Goal: Information Seeking & Learning: Learn about a topic

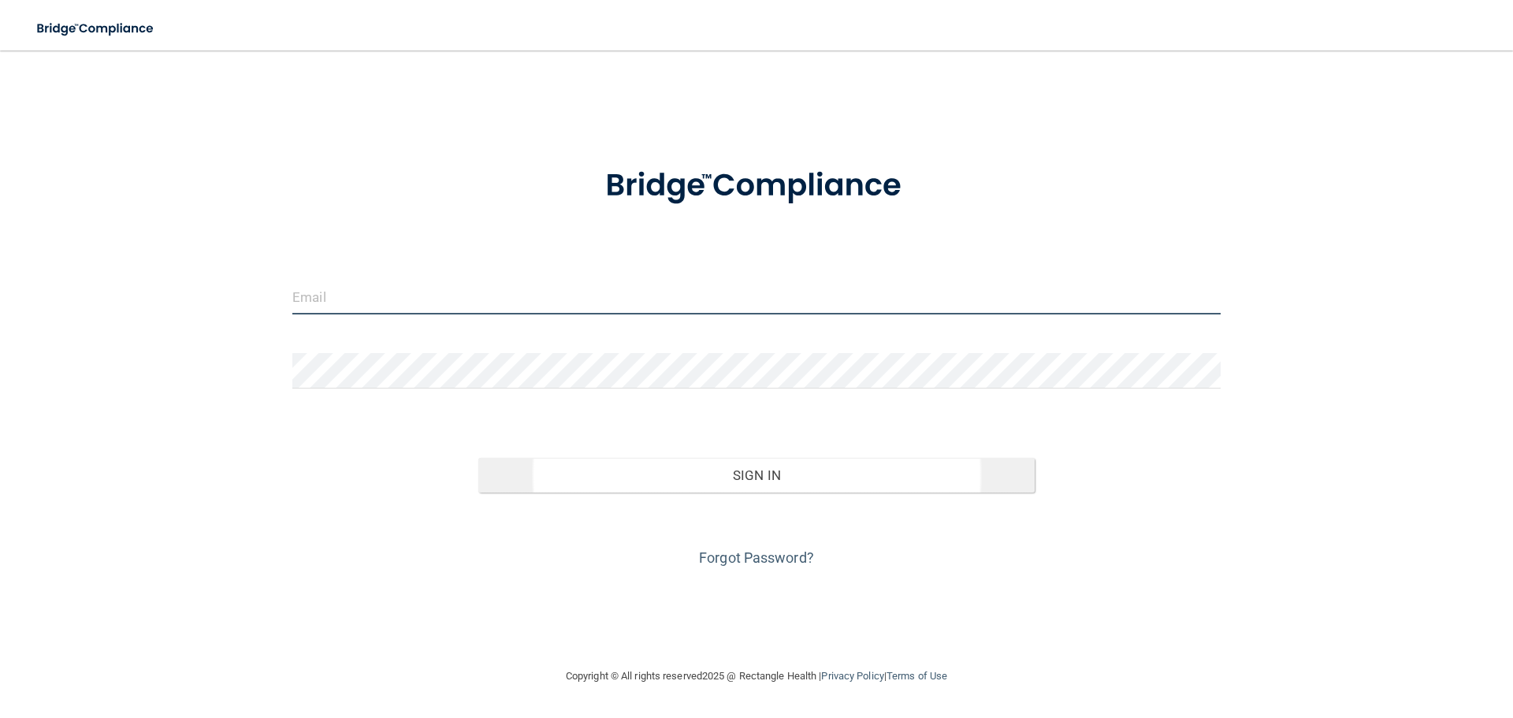
type input "[EMAIL_ADDRESS][DOMAIN_NAME]"
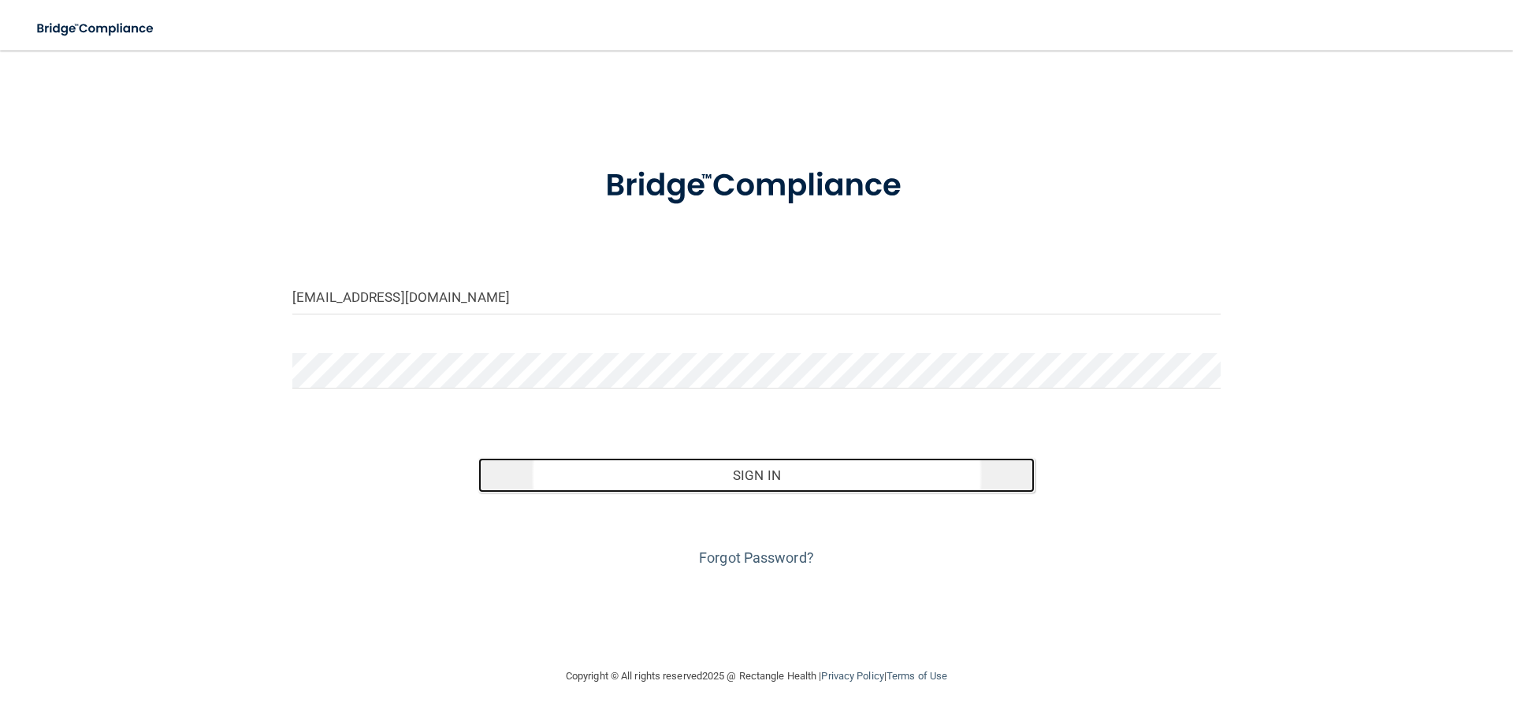
click at [768, 469] on button "Sign In" at bounding box center [756, 475] width 557 height 35
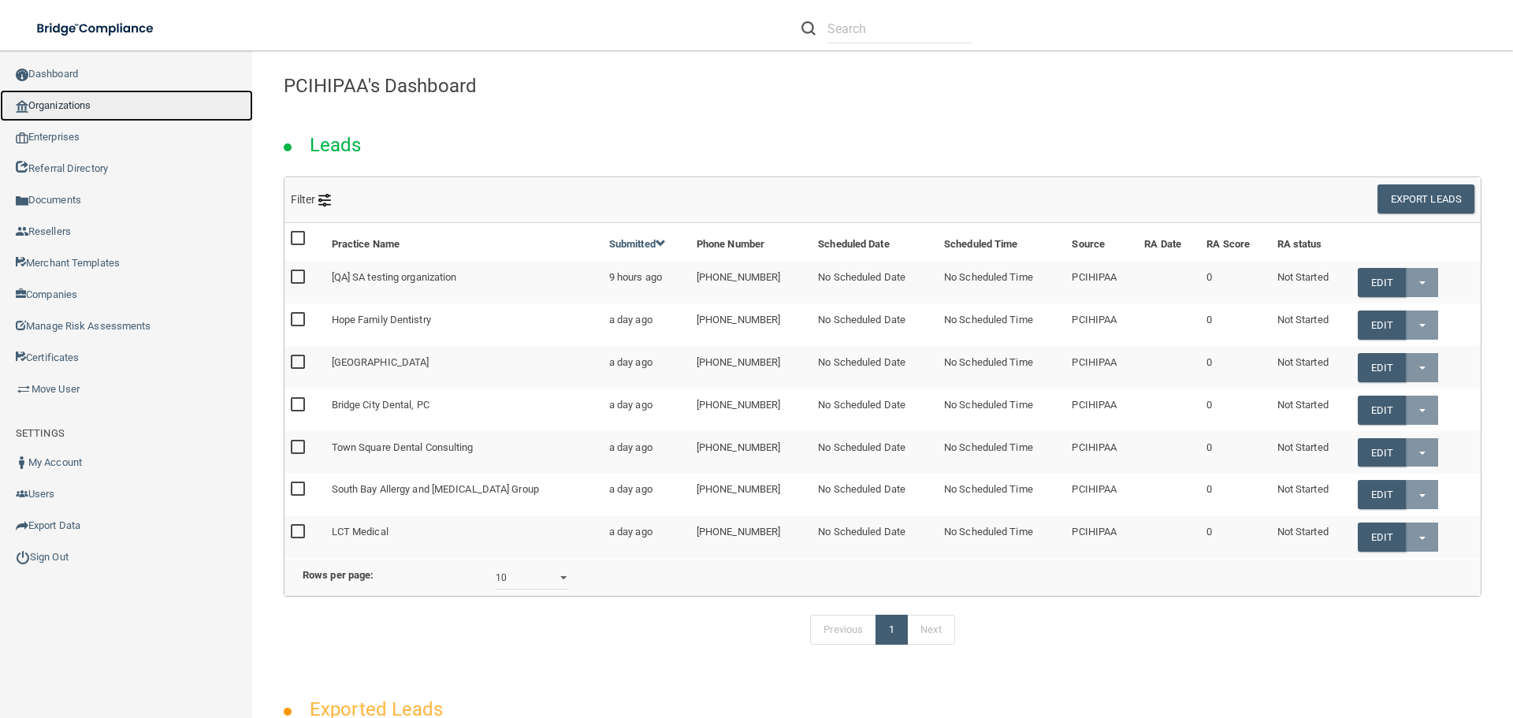
click at [58, 104] on link "Organizations" at bounding box center [126, 106] width 253 height 32
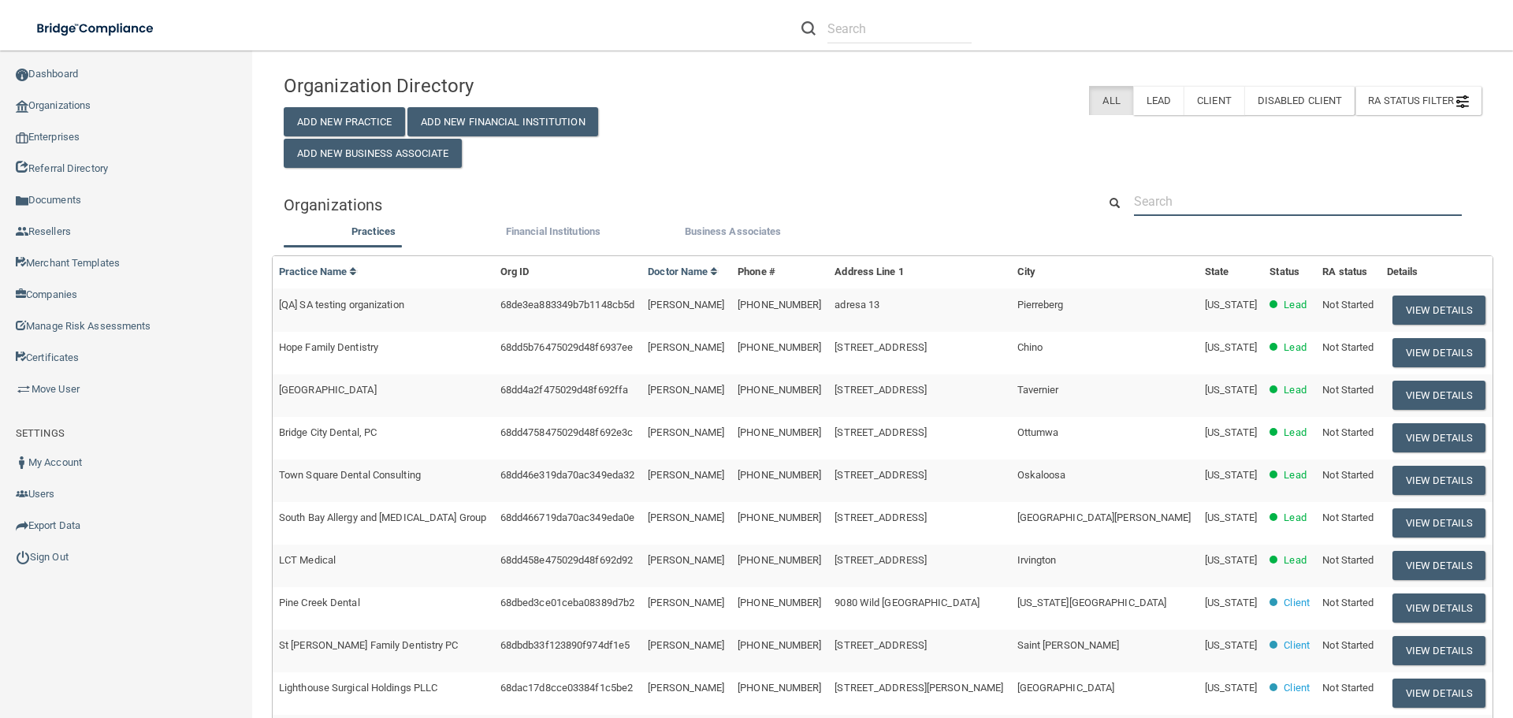
click at [1199, 199] on input "text" at bounding box center [1298, 201] width 328 height 29
paste input "Kingsly Dentistry"
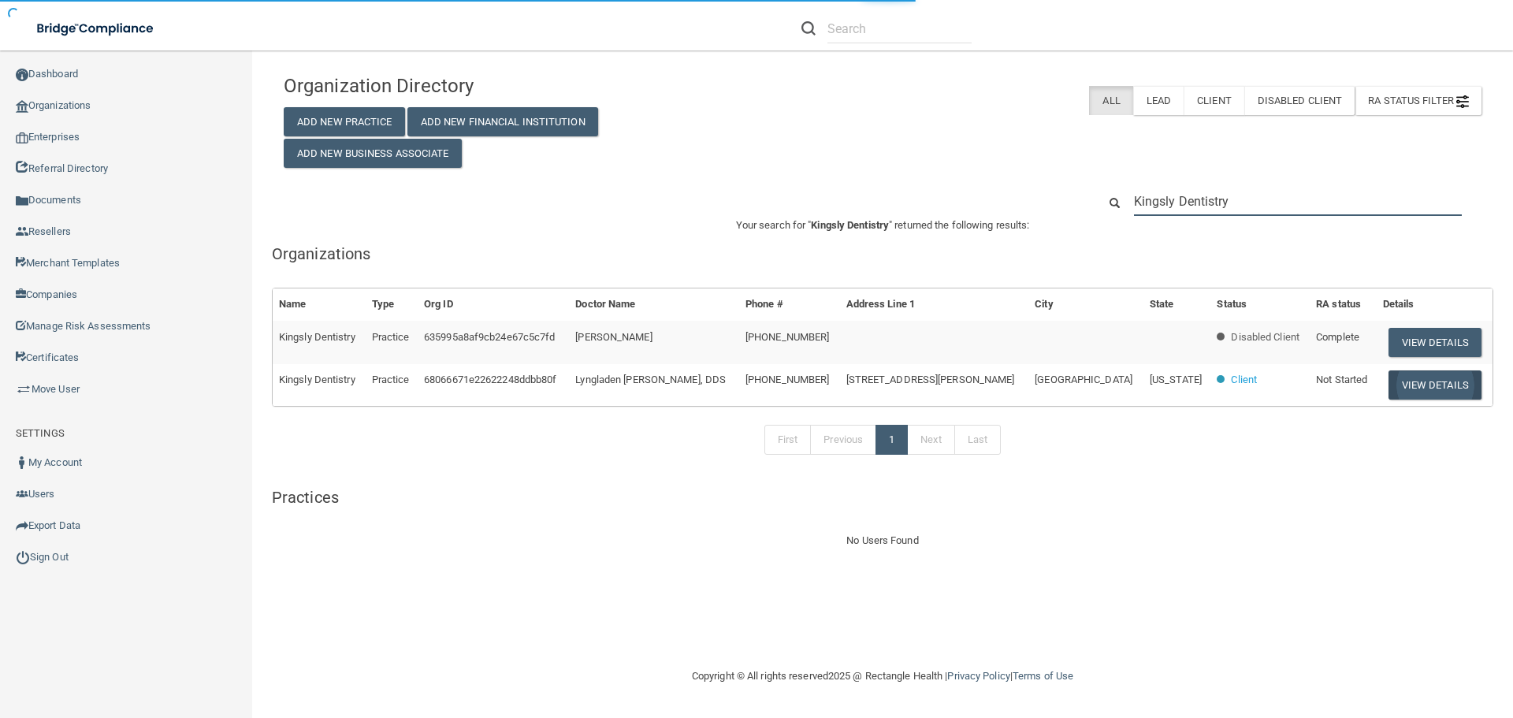
type input "Kingsly Dentistry"
click at [1437, 389] on button "View Details" at bounding box center [1435, 384] width 93 height 29
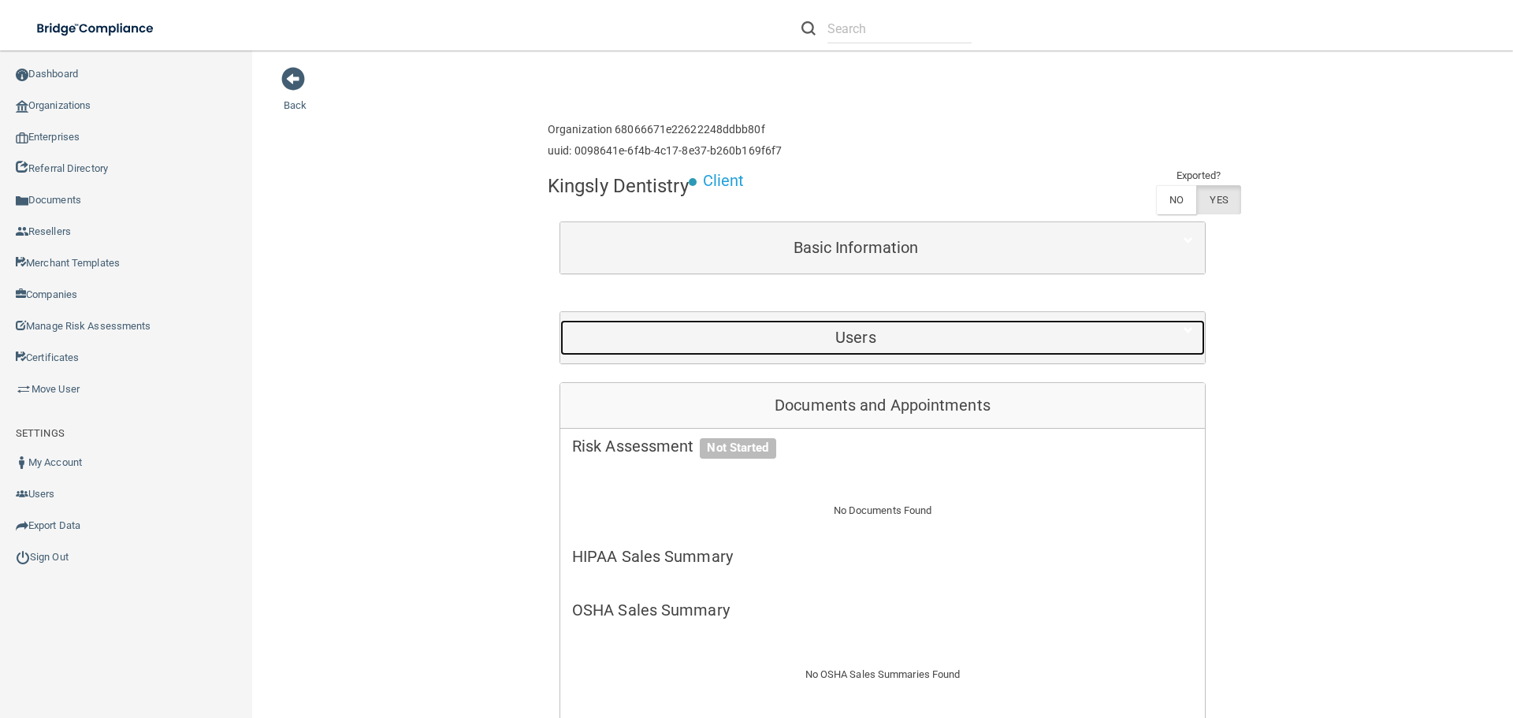
click at [936, 330] on h5 "Users" at bounding box center [855, 337] width 567 height 17
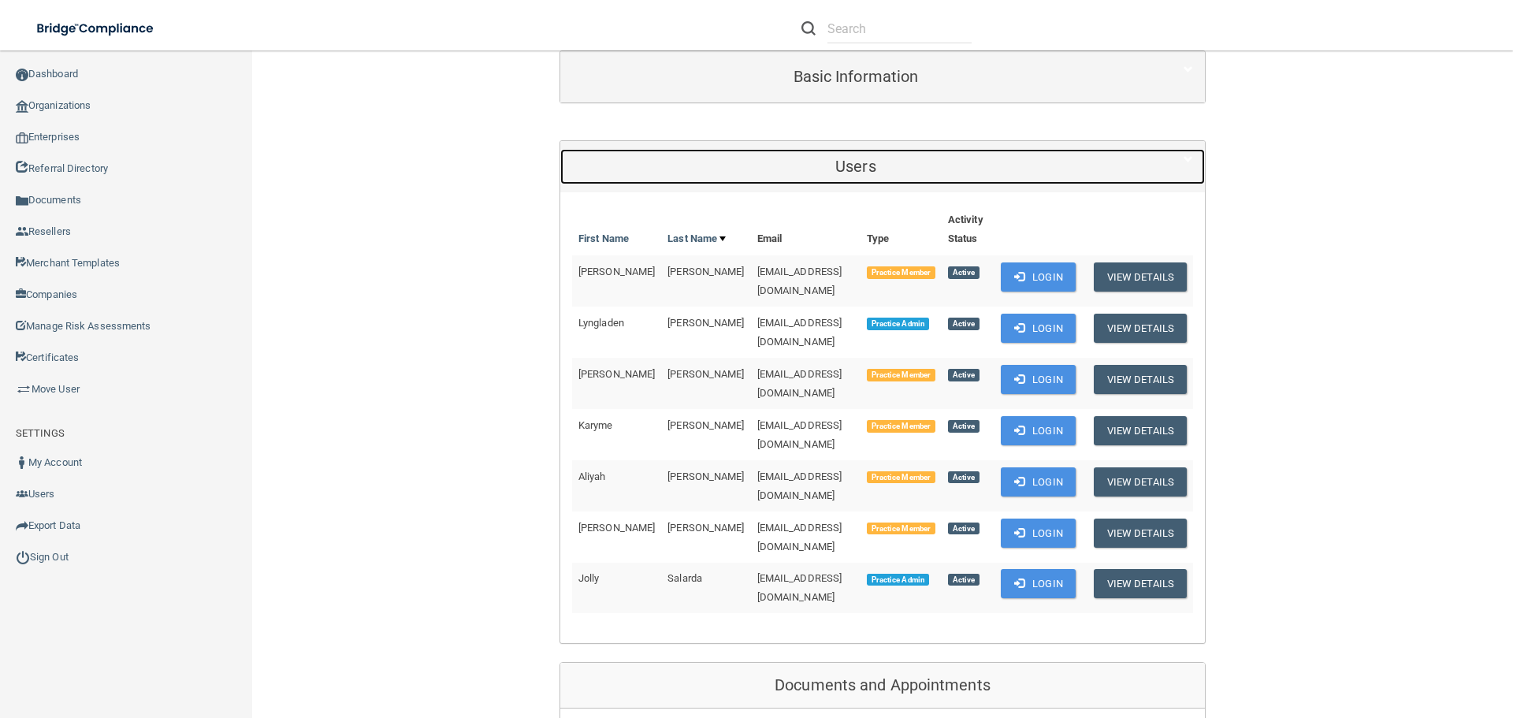
scroll to position [236, 0]
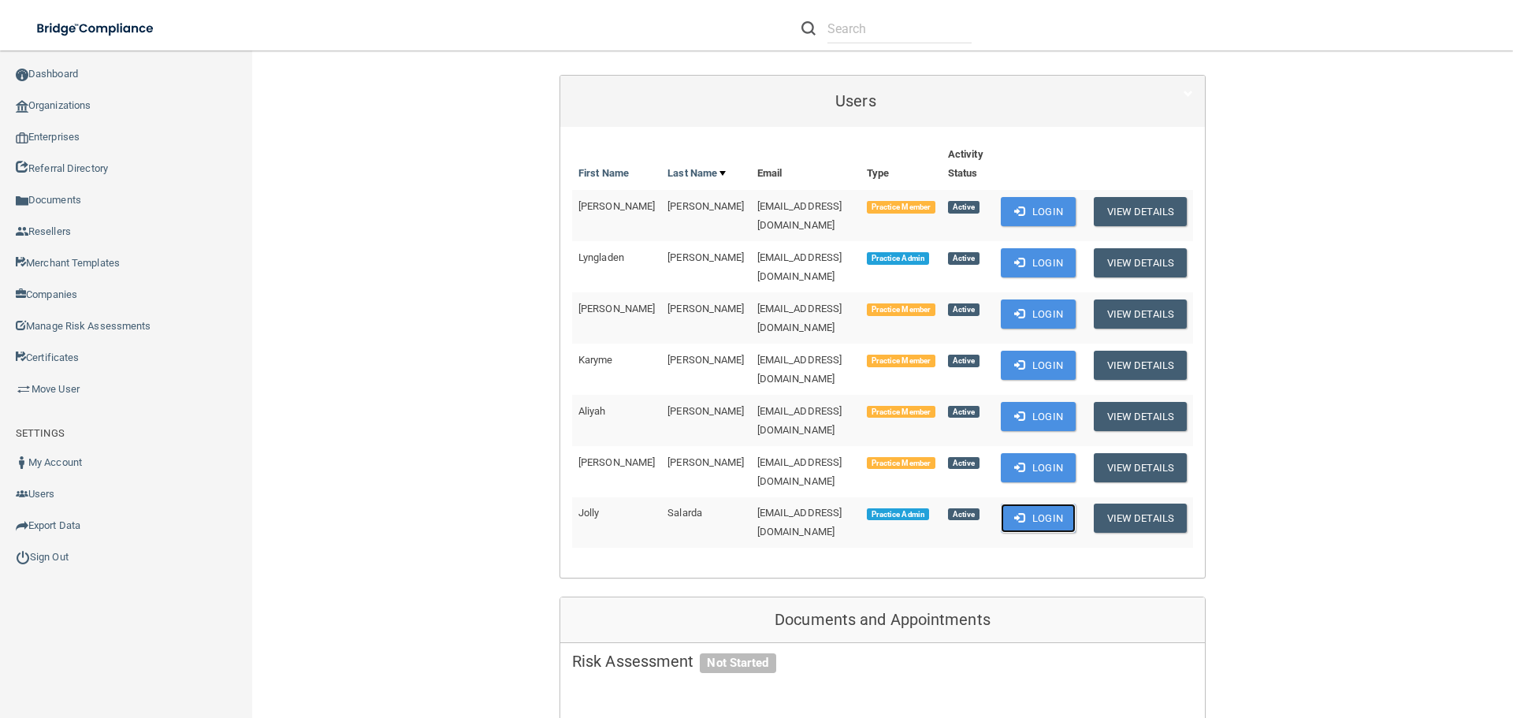
click at [1021, 504] on button "Login" at bounding box center [1038, 518] width 75 height 29
click at [37, 556] on link "Sign Out" at bounding box center [126, 557] width 253 height 32
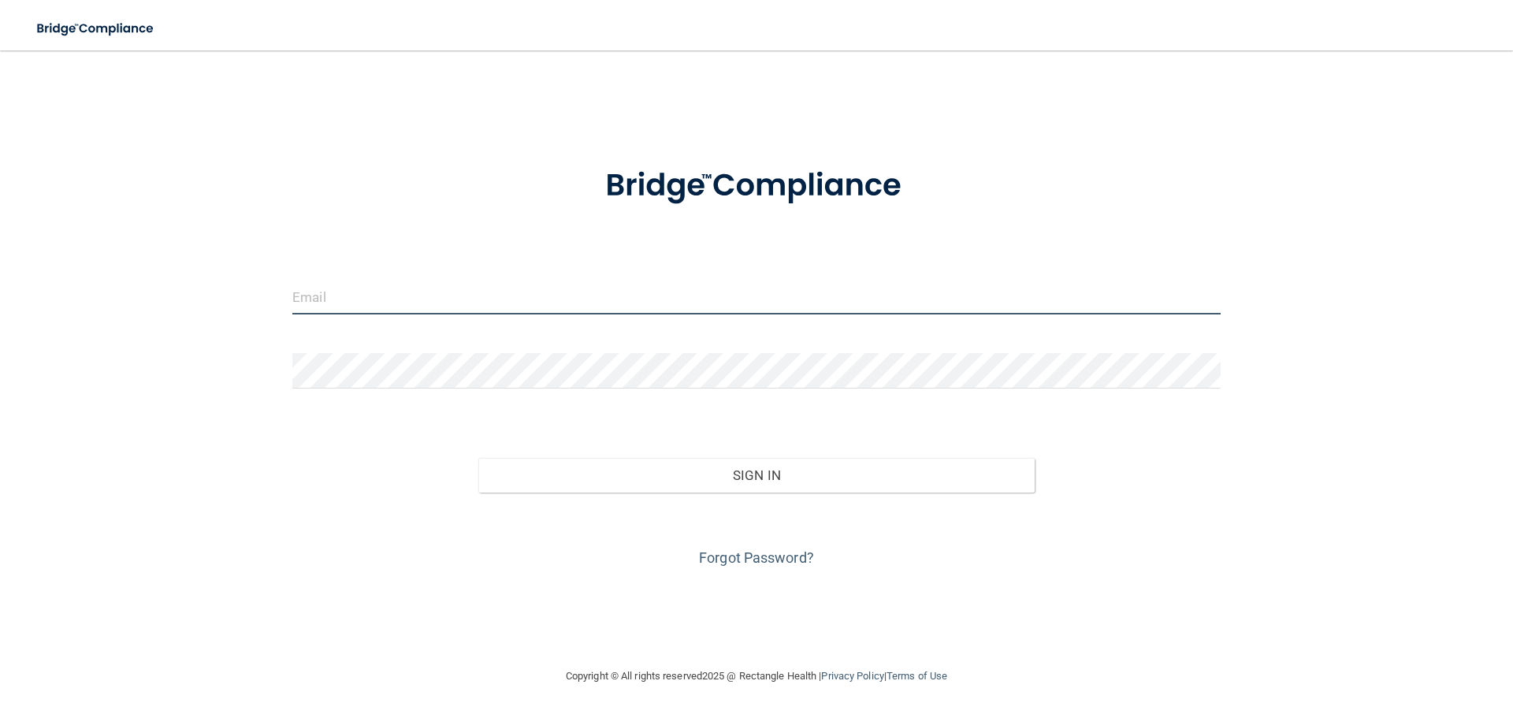
type input "[EMAIL_ADDRESS][DOMAIN_NAME]"
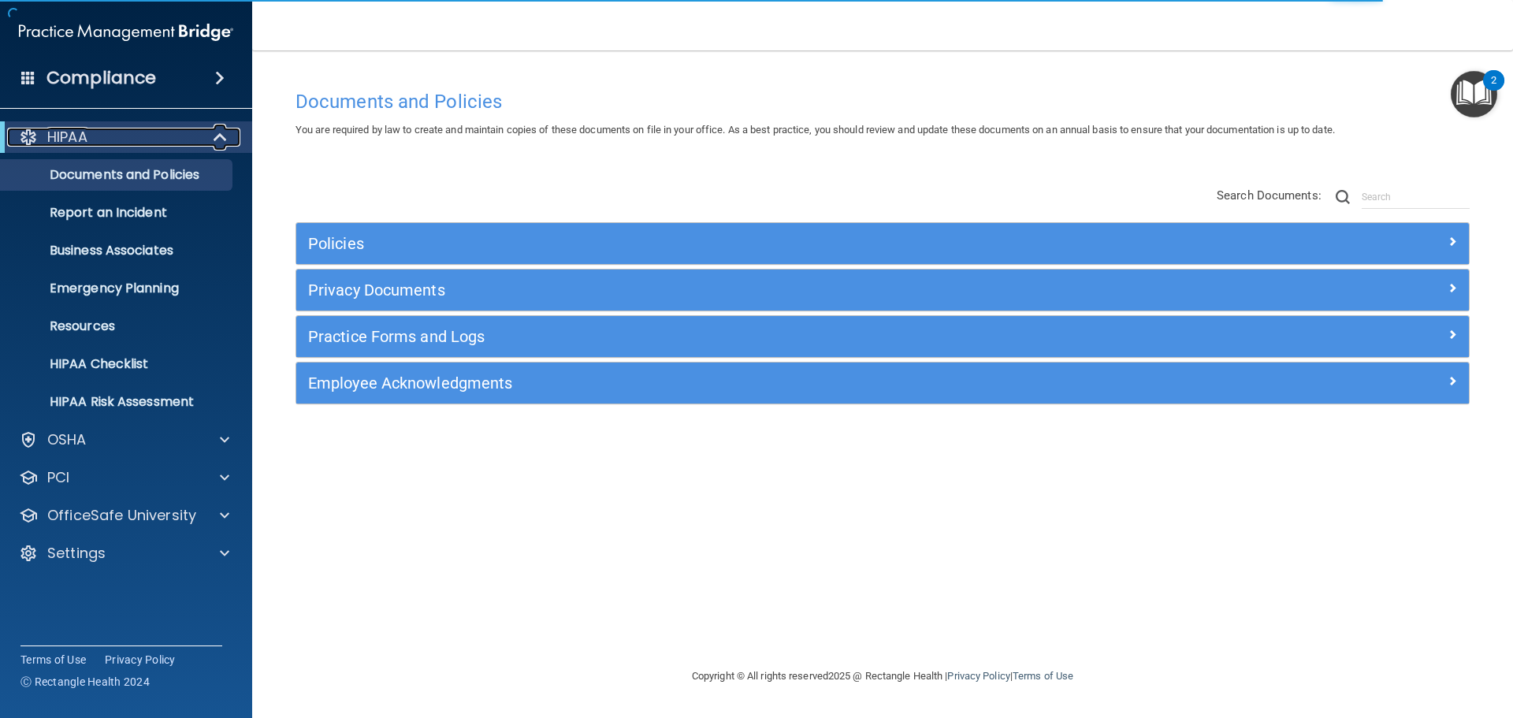
click at [174, 143] on div "HIPAA" at bounding box center [104, 137] width 195 height 19
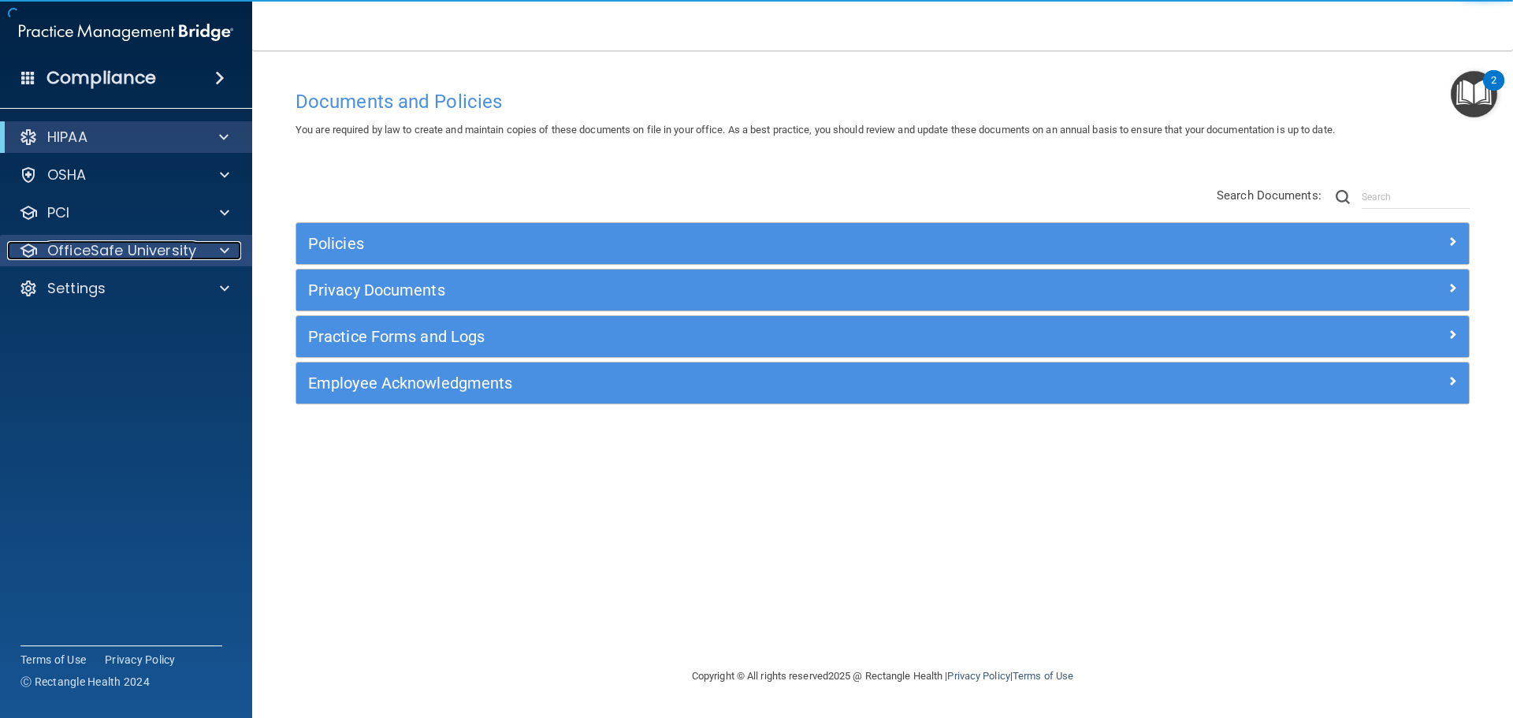
click at [186, 242] on p "OfficeSafe University" at bounding box center [121, 250] width 149 height 19
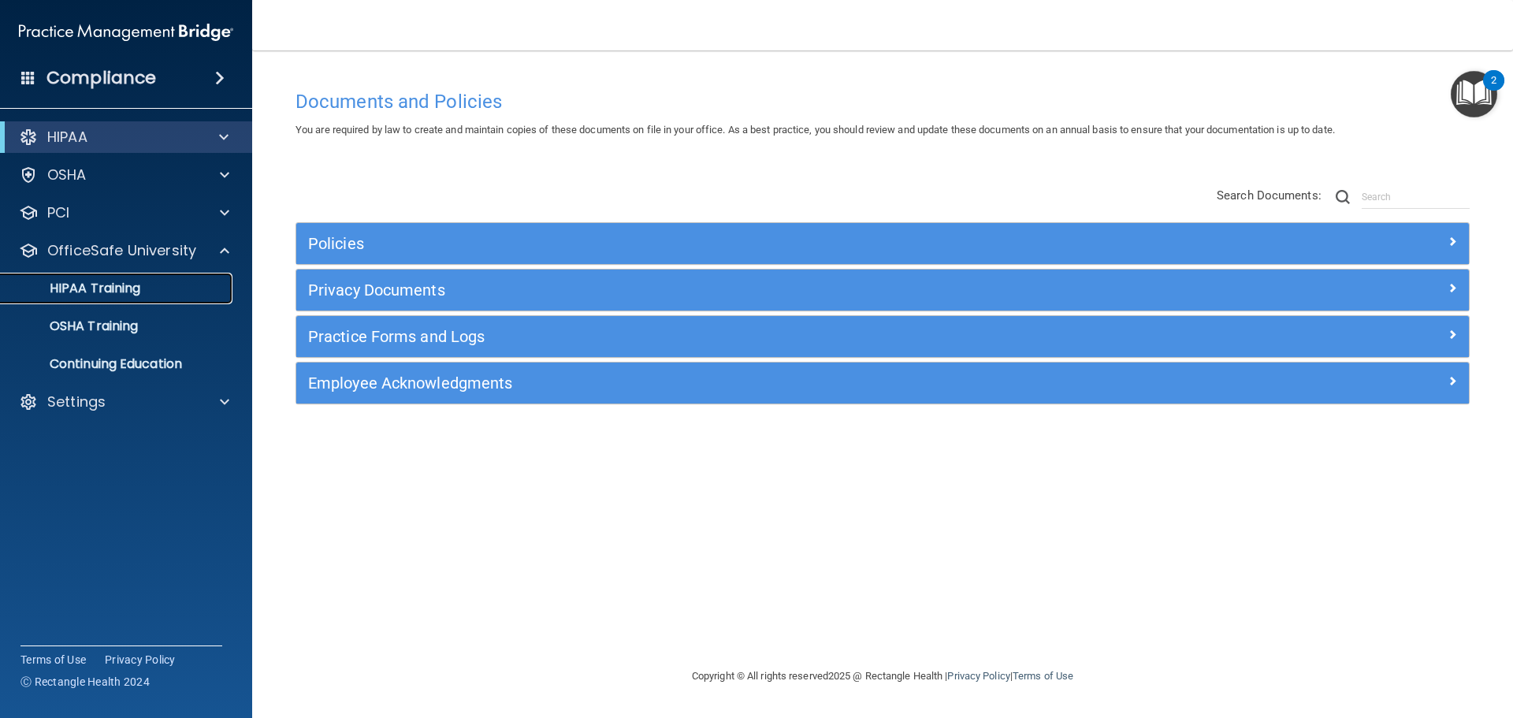
click at [120, 284] on p "HIPAA Training" at bounding box center [75, 289] width 130 height 16
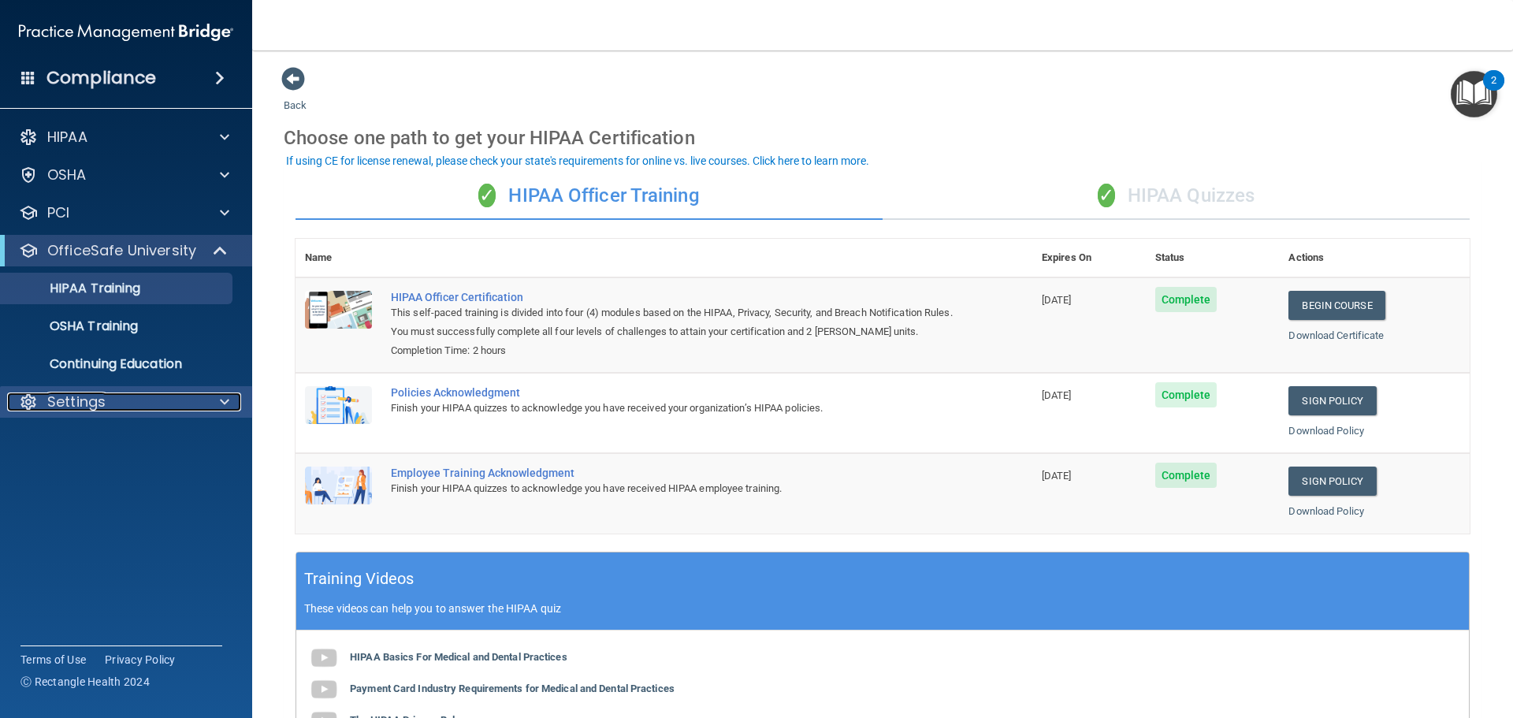
click at [149, 409] on div "Settings" at bounding box center [104, 402] width 195 height 19
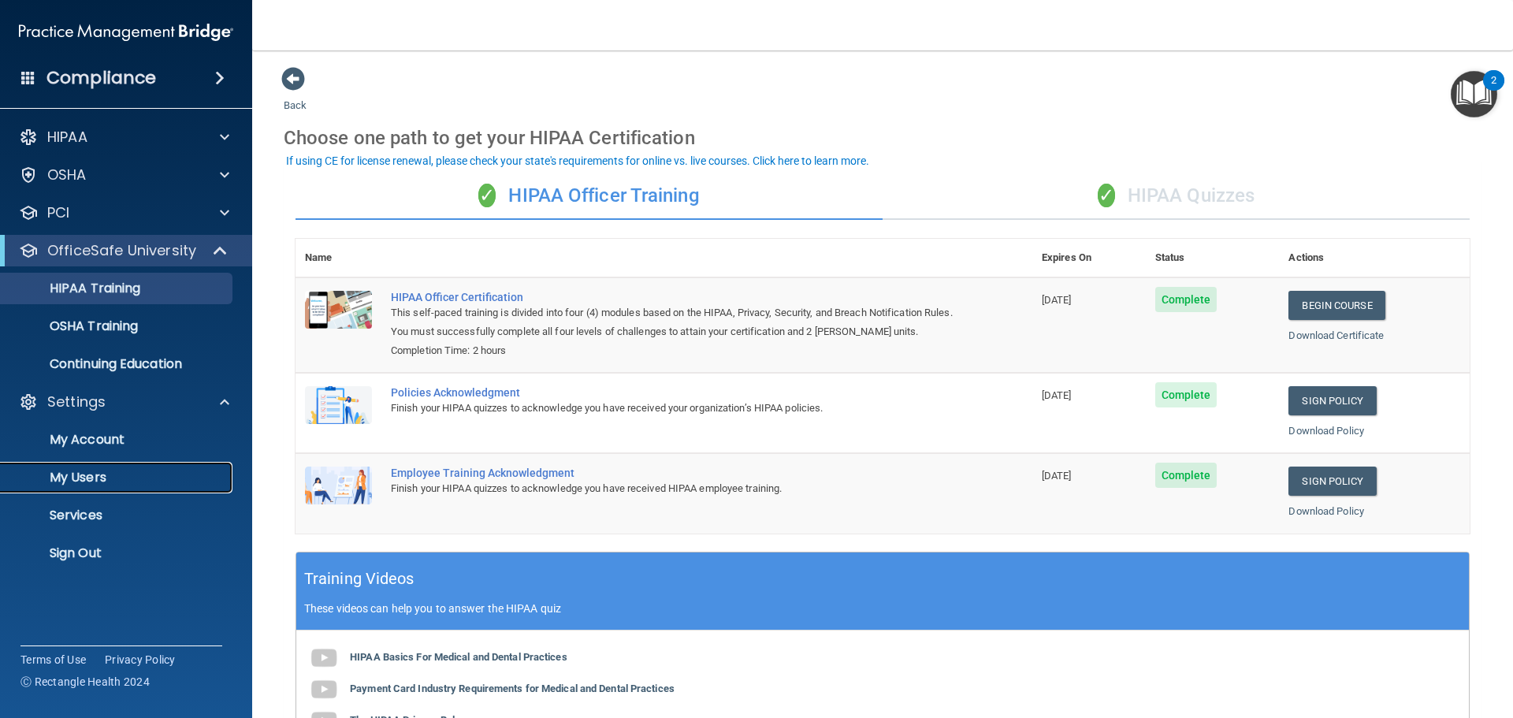
click at [105, 475] on p "My Users" at bounding box center [117, 478] width 215 height 16
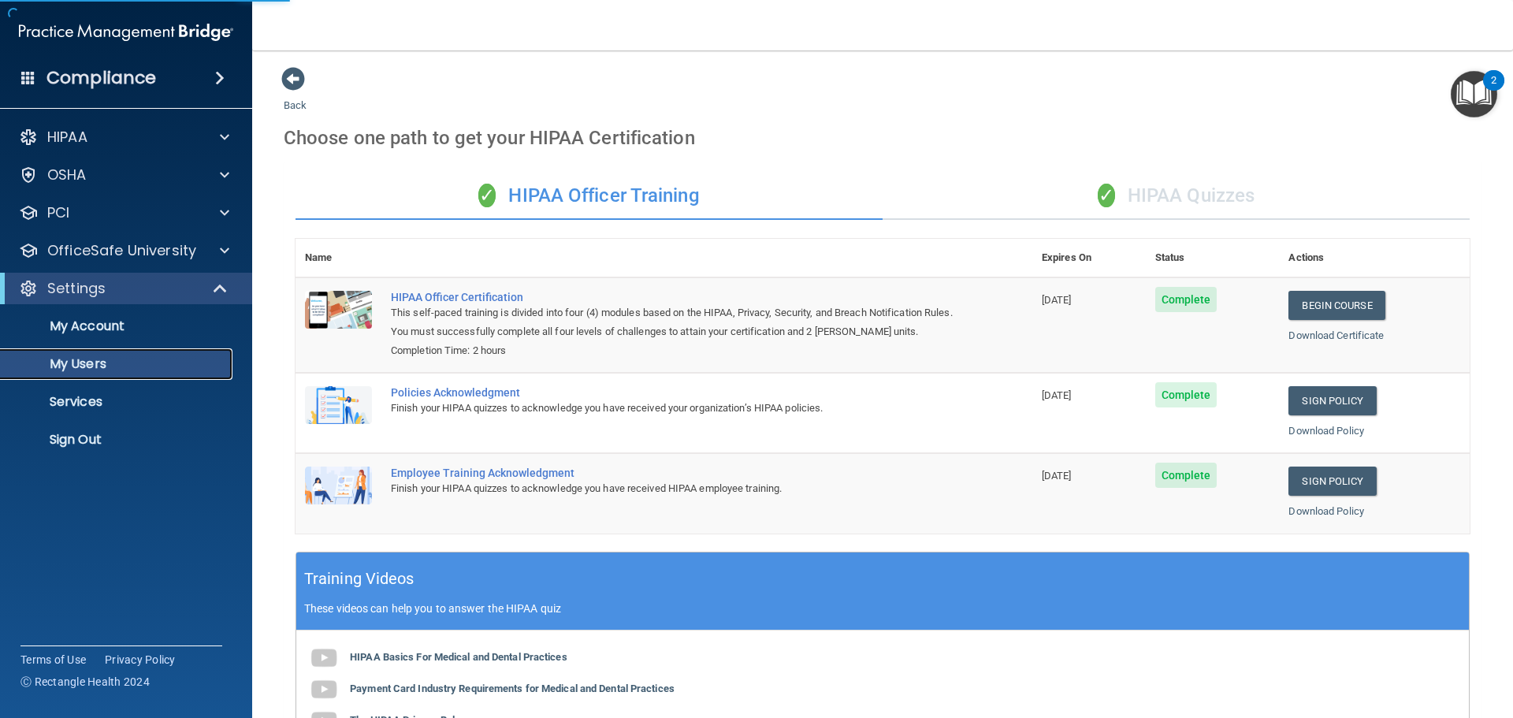
select select "20"
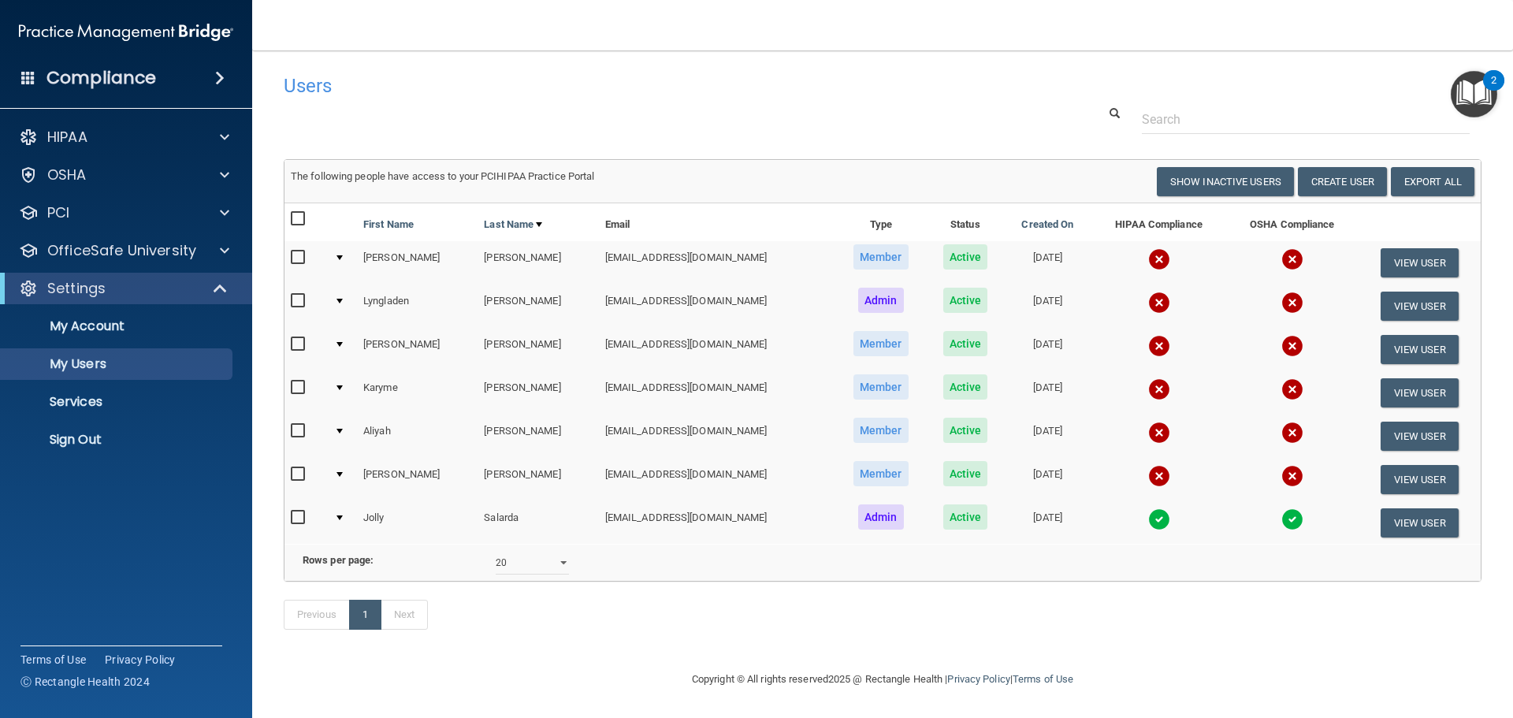
click at [1148, 259] on img at bounding box center [1159, 259] width 22 height 22
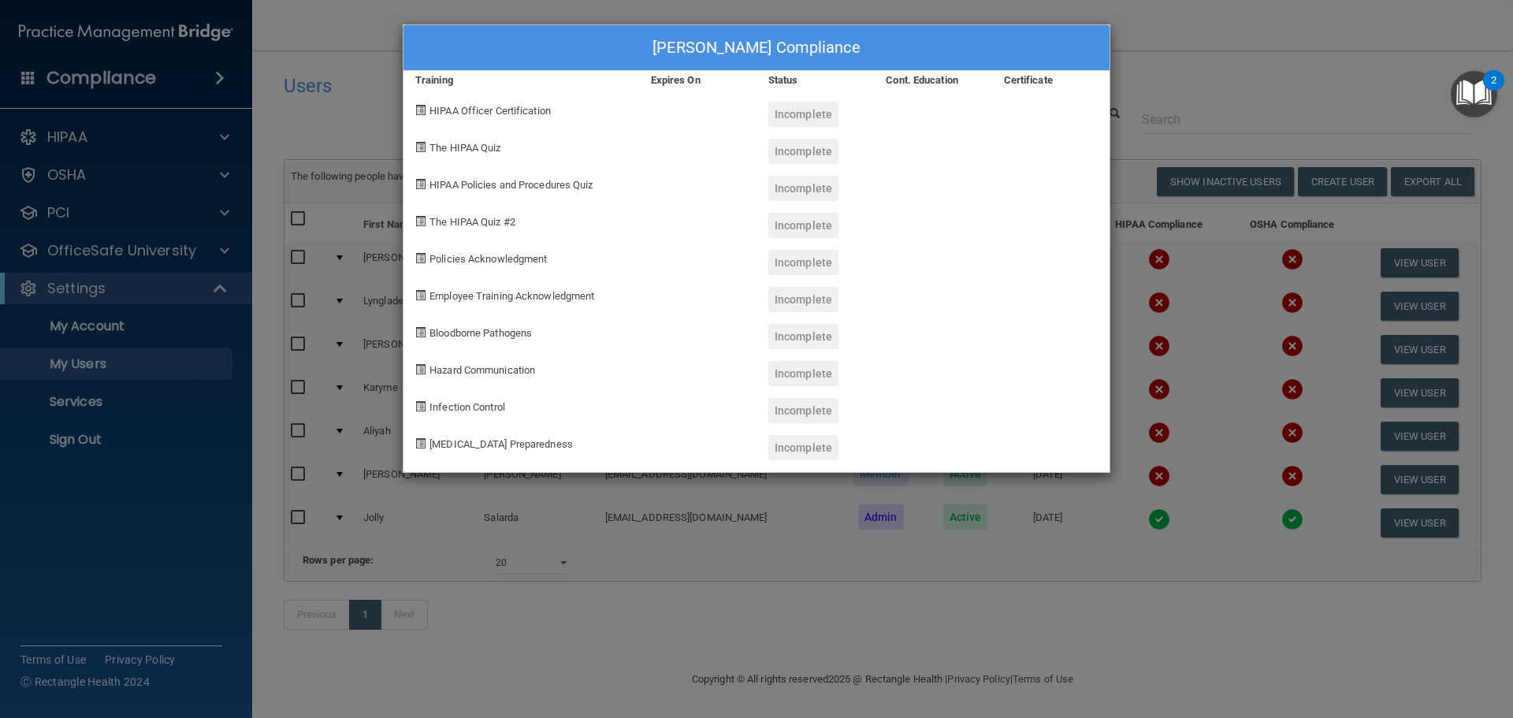
click at [1167, 51] on div "[PERSON_NAME] Compliance Training Expires On Status Cont. Education Certificate…" at bounding box center [756, 359] width 1513 height 718
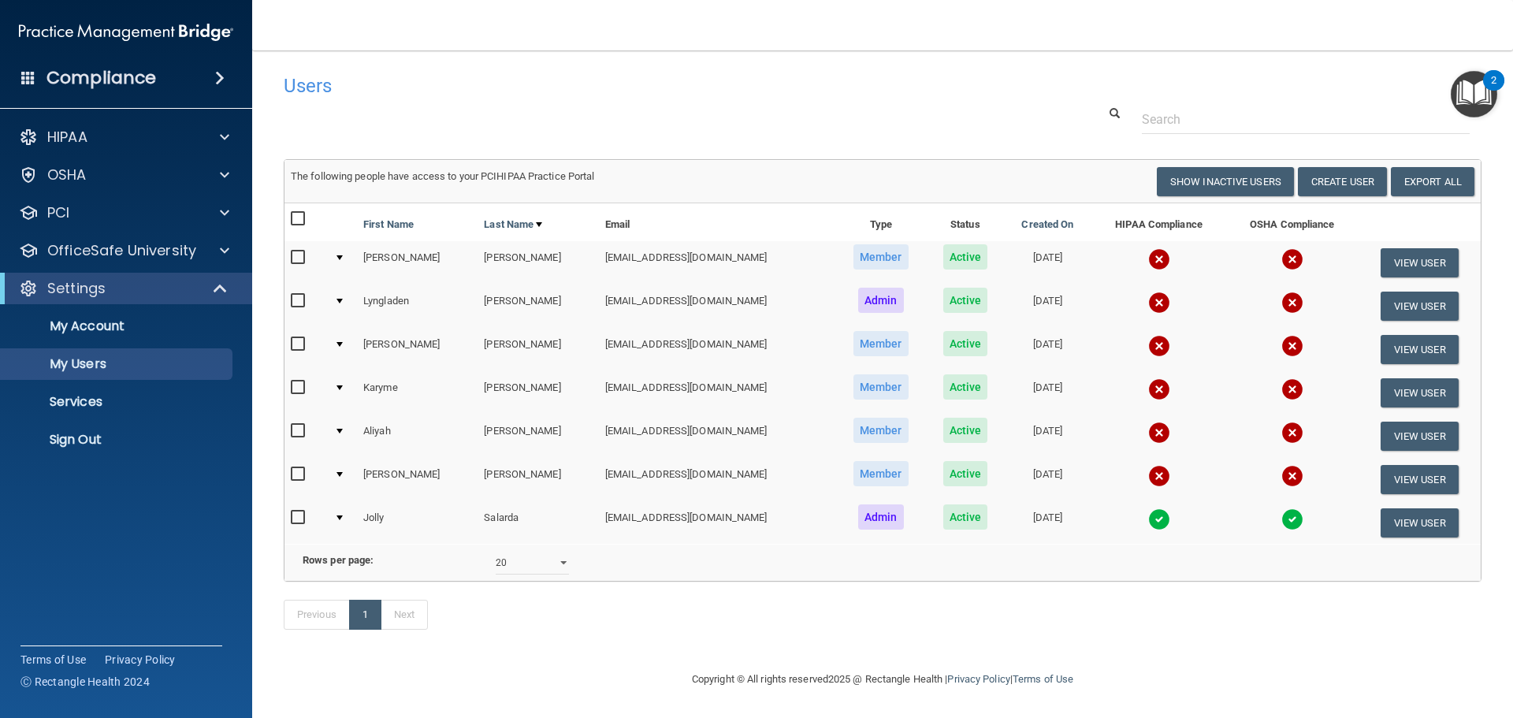
click at [1148, 294] on img at bounding box center [1159, 303] width 22 height 22
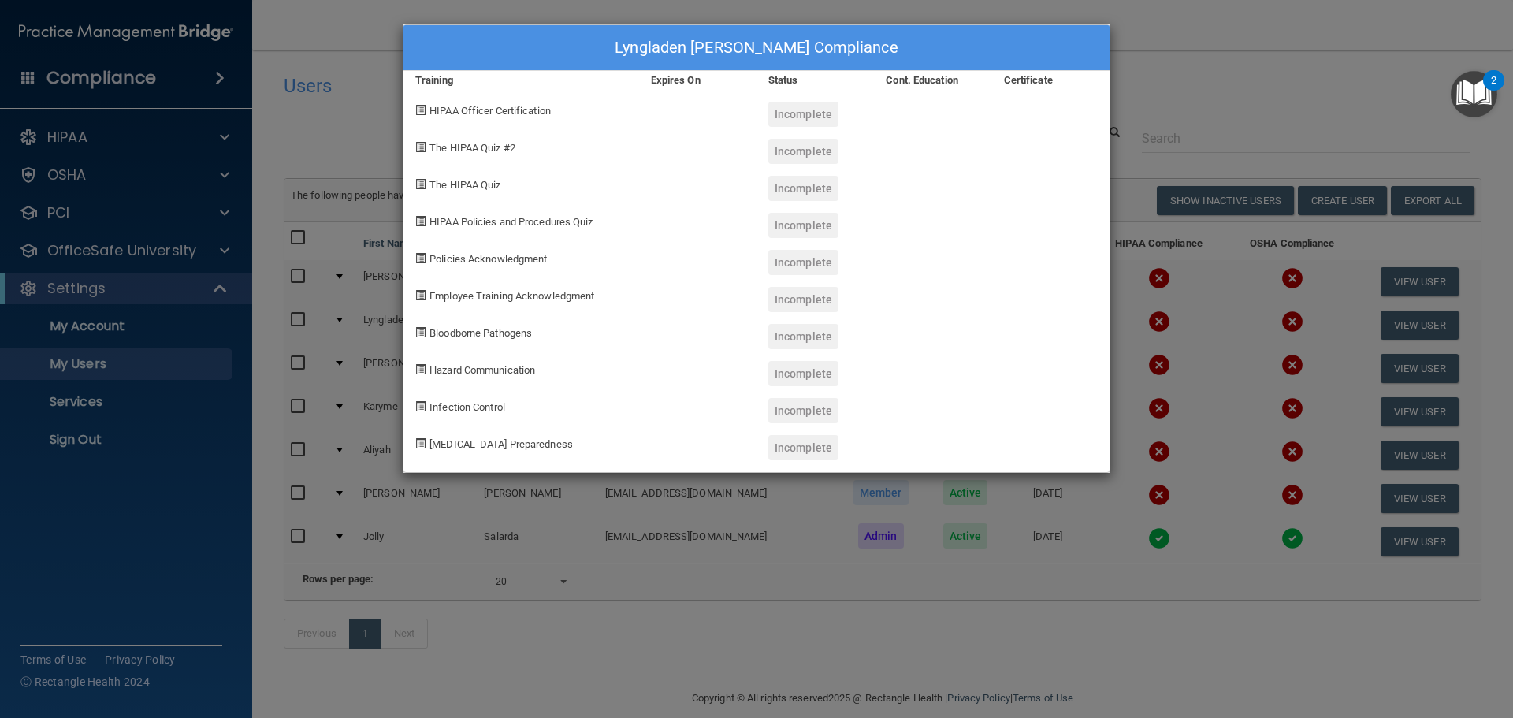
click at [1207, 89] on div "Lyngladen [PERSON_NAME] Compliance Training Expires On Status Cont. Education C…" at bounding box center [756, 359] width 1513 height 718
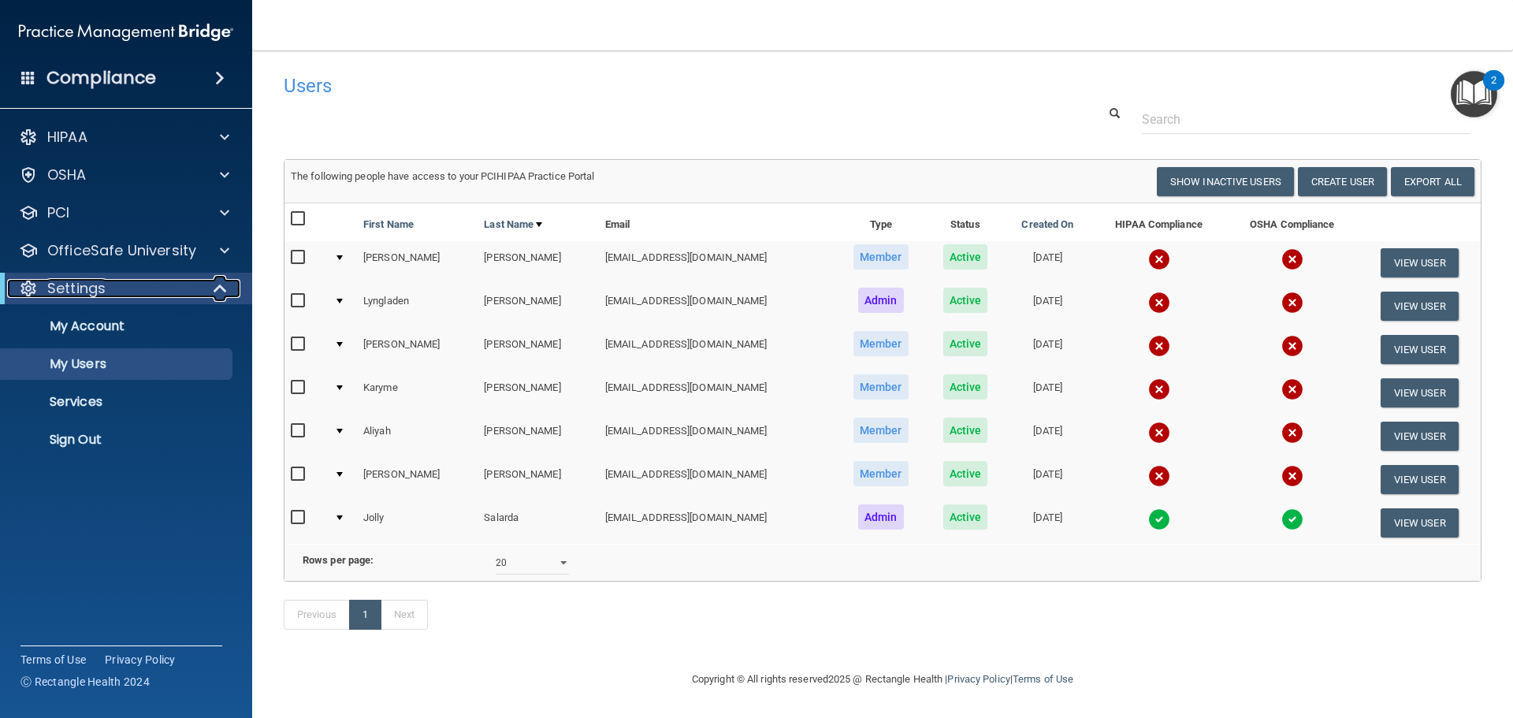
click at [225, 288] on span at bounding box center [221, 288] width 13 height 19
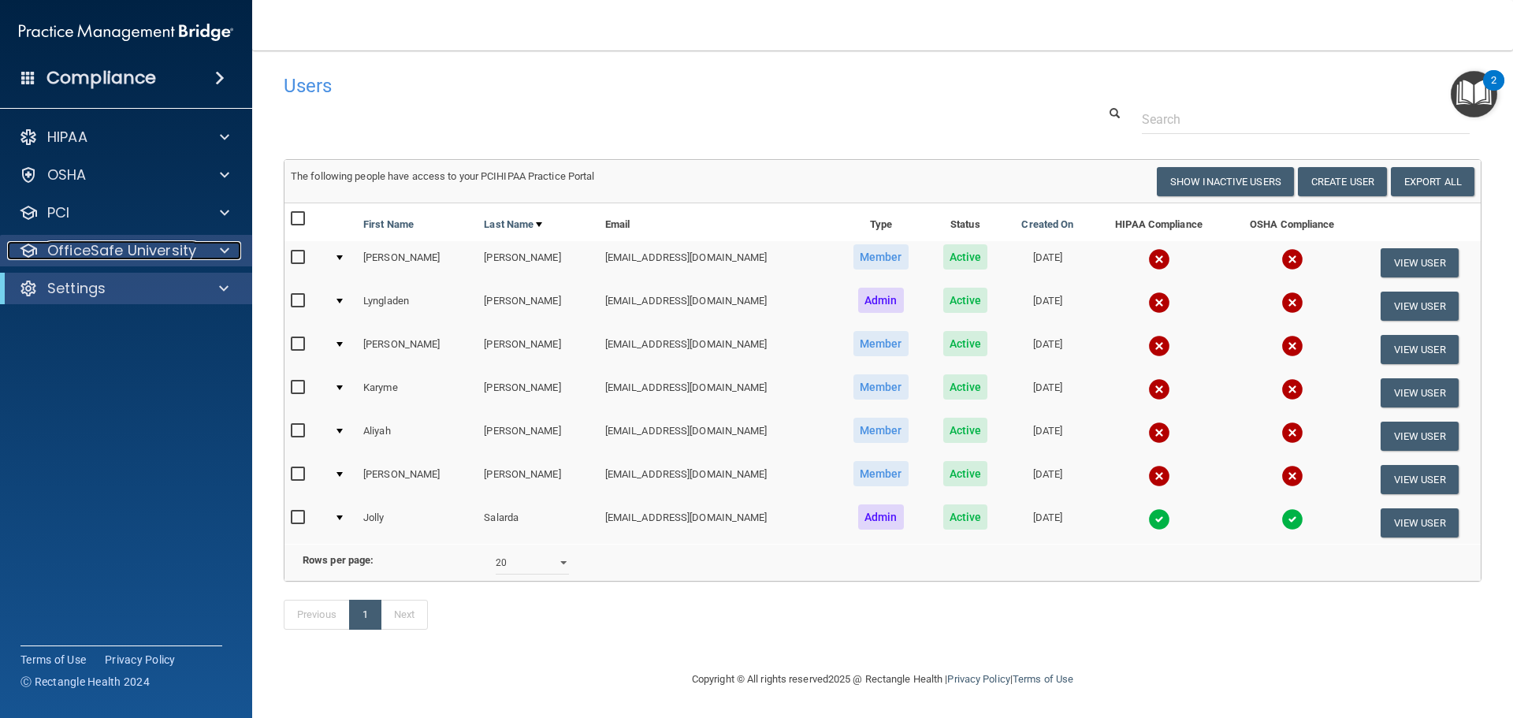
click at [220, 253] on span at bounding box center [224, 250] width 9 height 19
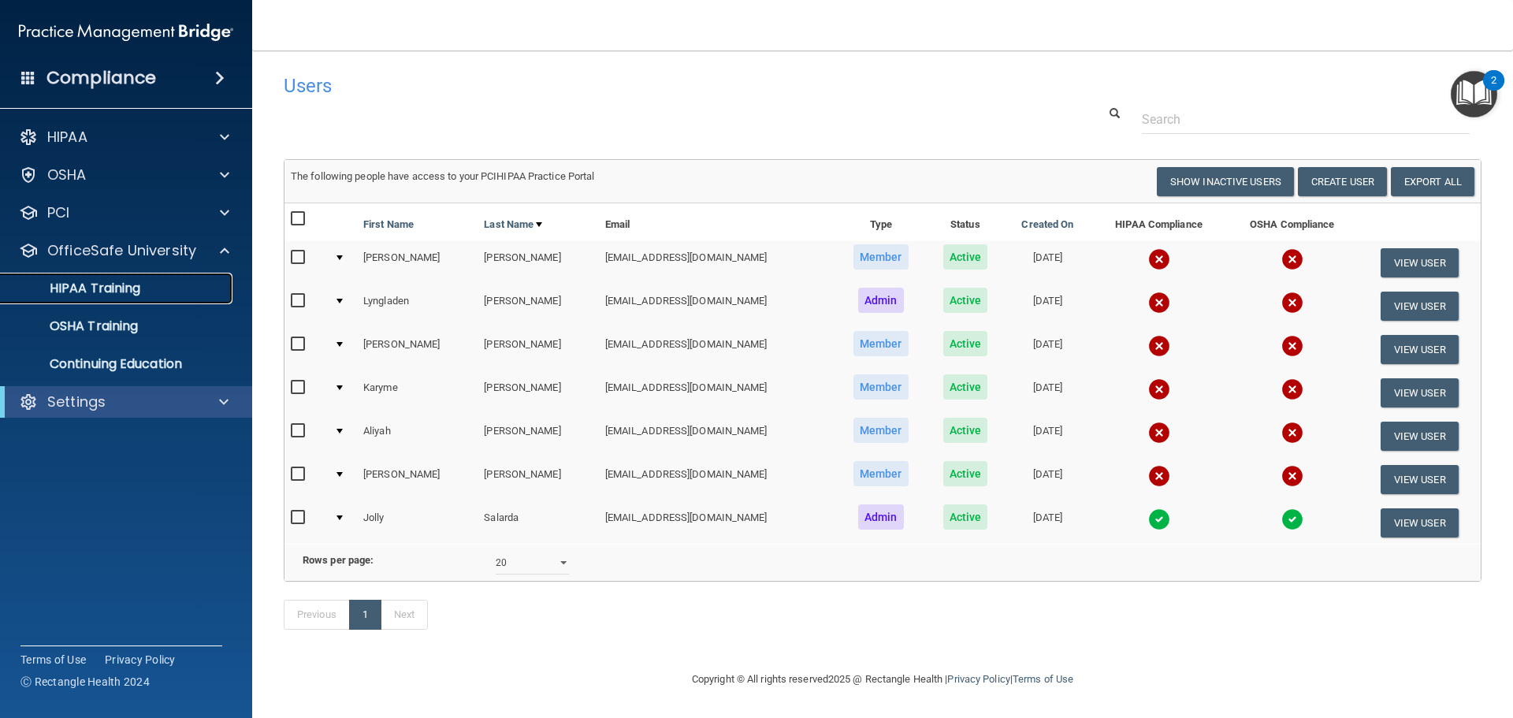
click at [80, 285] on p "HIPAA Training" at bounding box center [75, 289] width 130 height 16
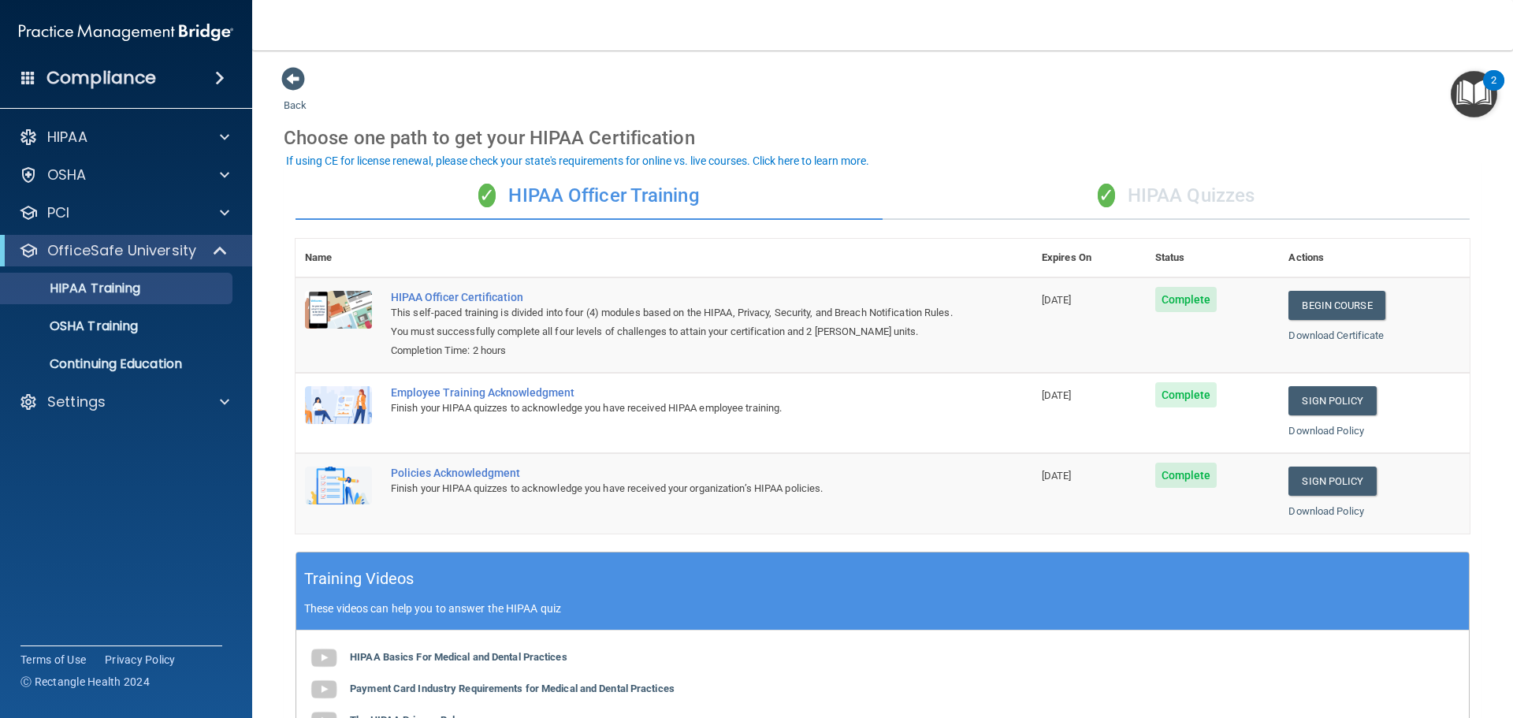
click at [1043, 122] on div "Choose one path to get your HIPAA Certification" at bounding box center [883, 138] width 1198 height 46
click at [221, 247] on span at bounding box center [221, 250] width 13 height 19
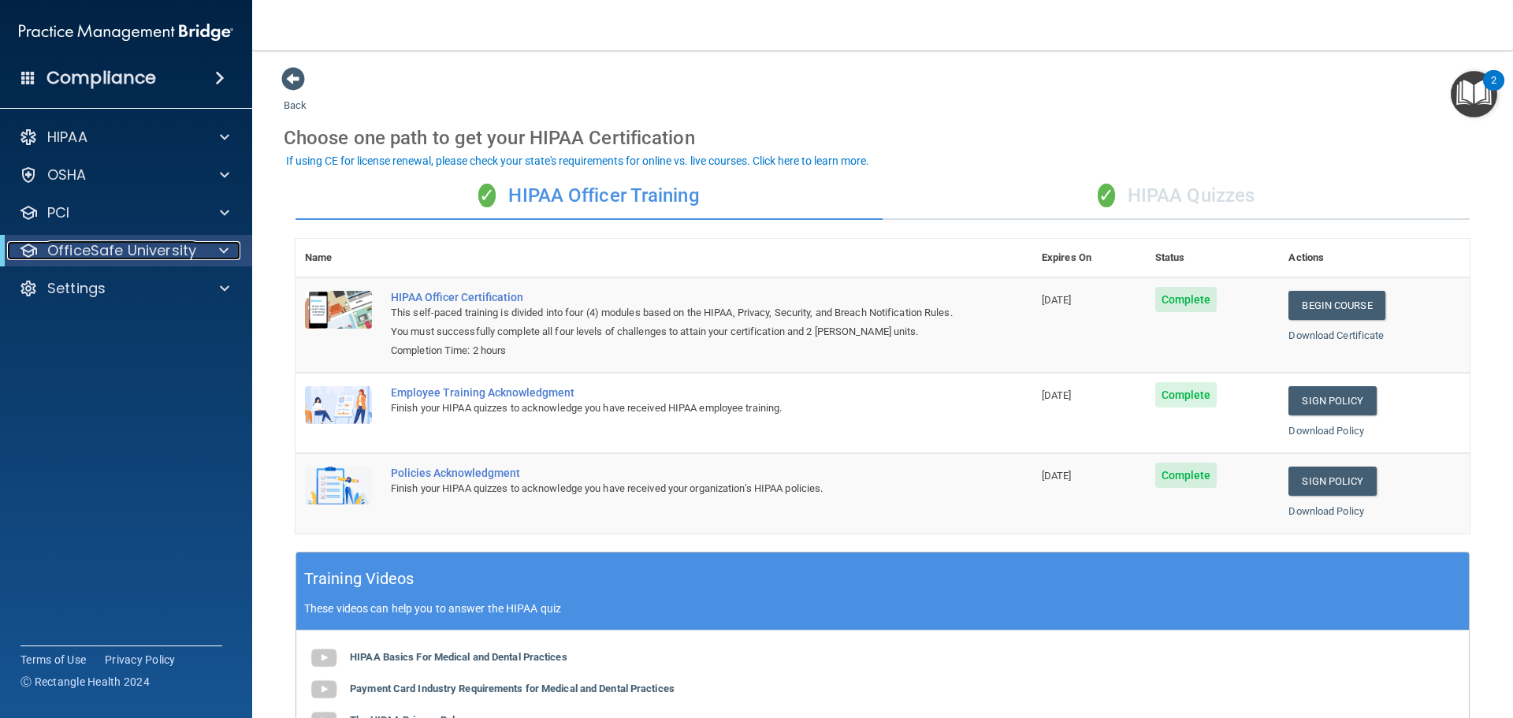
click at [179, 251] on p "OfficeSafe University" at bounding box center [121, 250] width 149 height 19
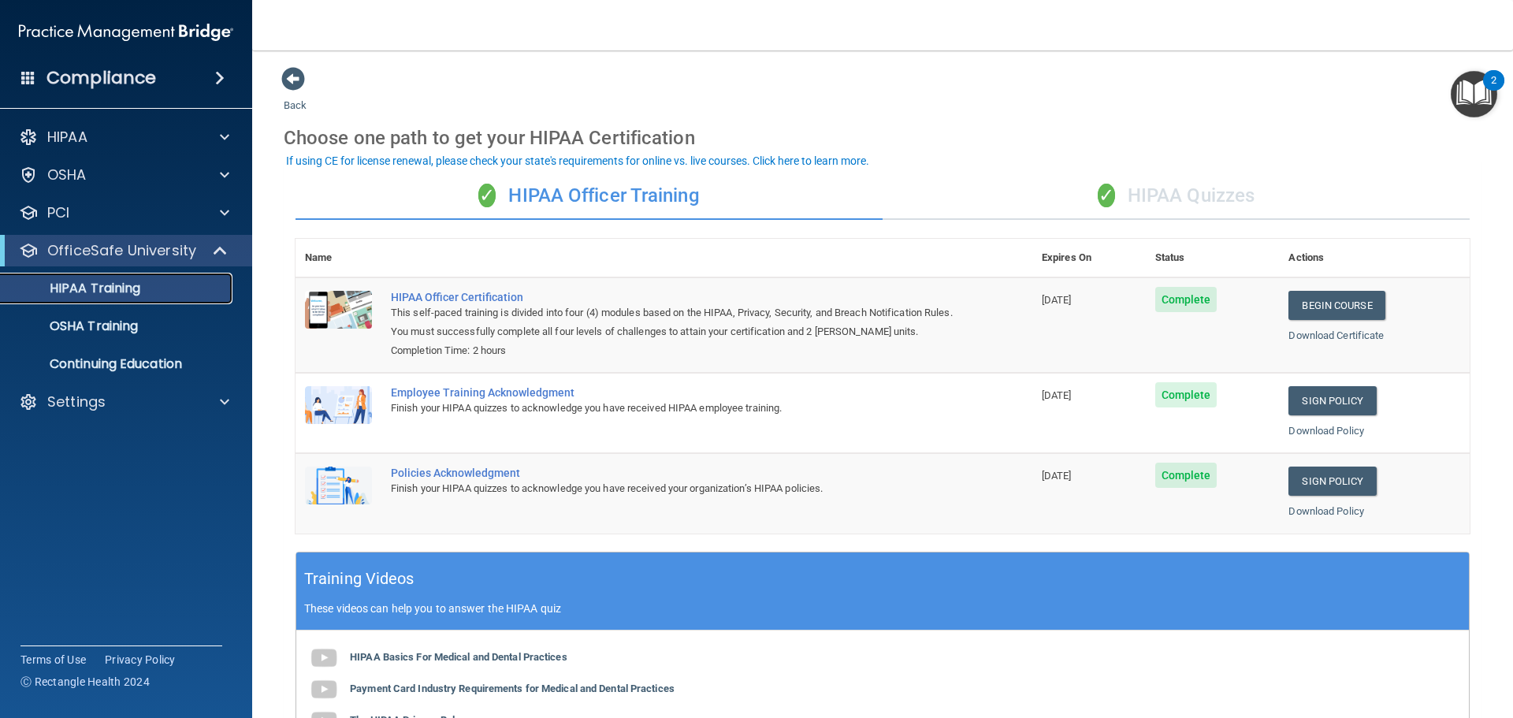
click at [95, 281] on p "HIPAA Training" at bounding box center [75, 289] width 130 height 16
click at [1163, 201] on div "✓ HIPAA Quizzes" at bounding box center [1176, 196] width 587 height 47
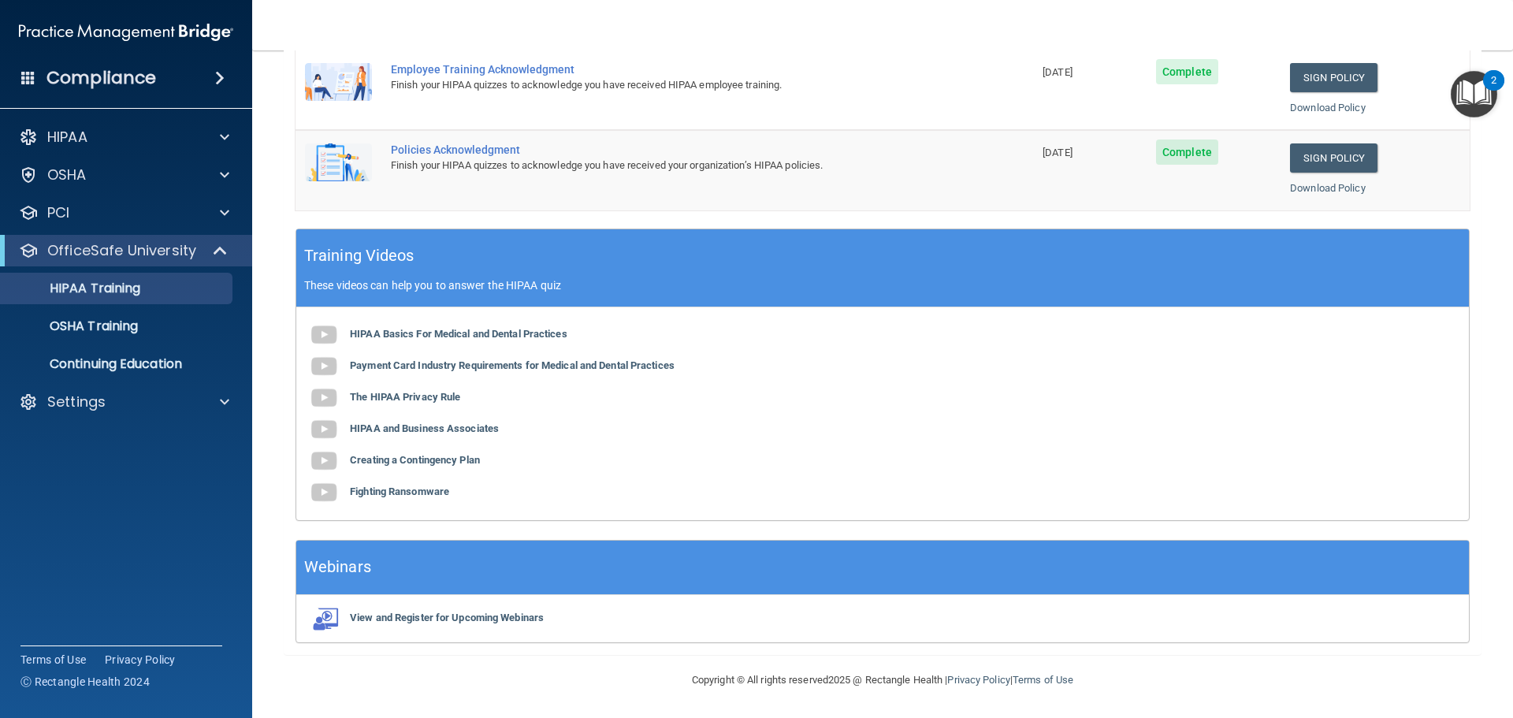
scroll to position [75, 0]
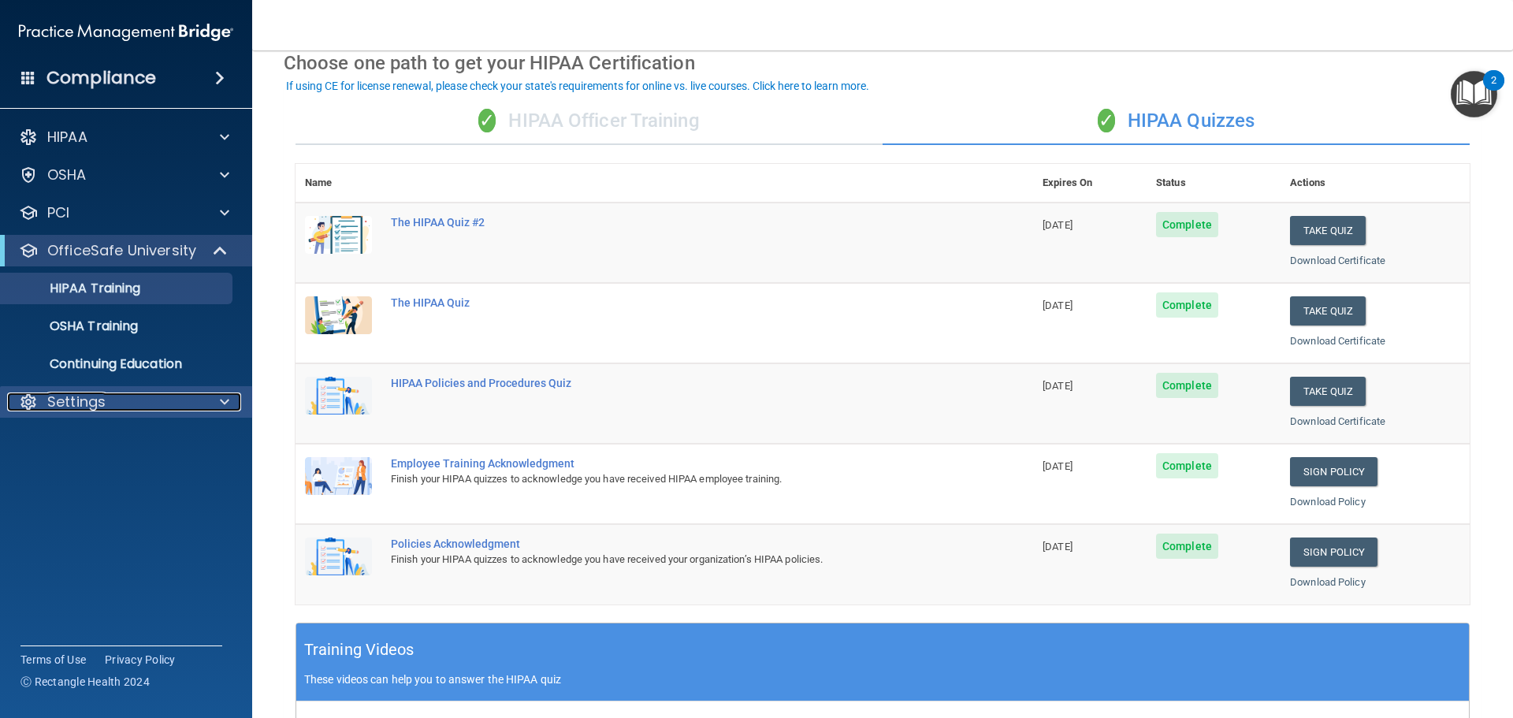
click at [135, 396] on div "Settings" at bounding box center [104, 402] width 195 height 19
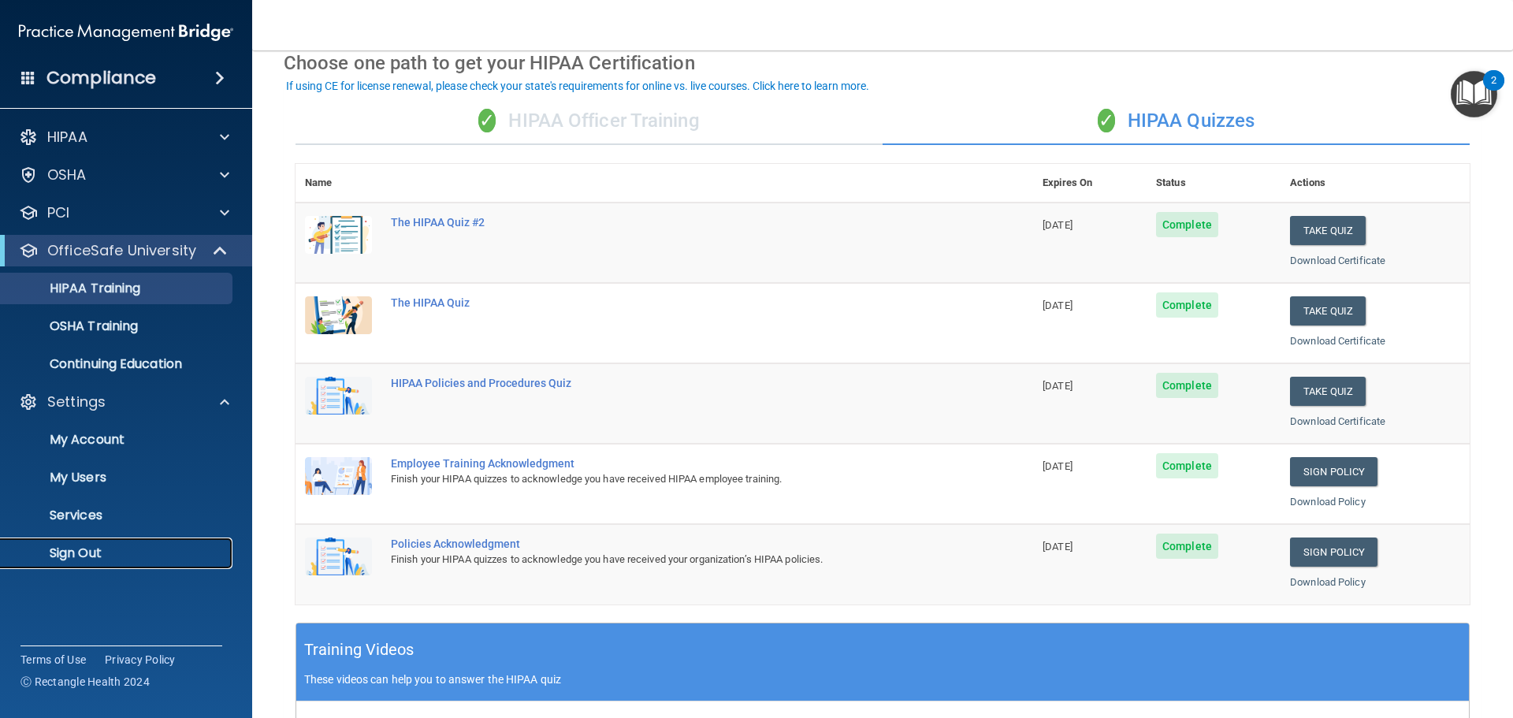
click at [90, 553] on p "Sign Out" at bounding box center [117, 553] width 215 height 16
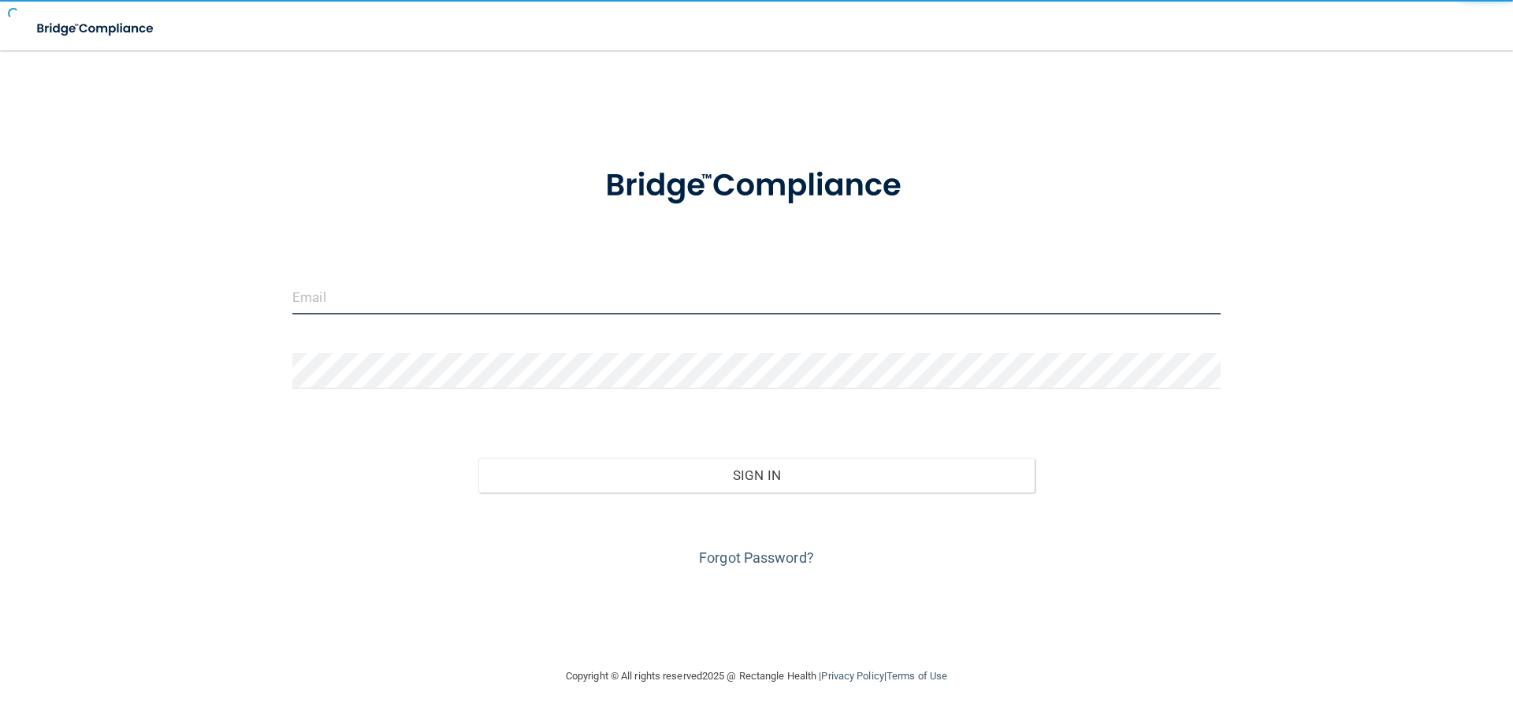
type input "[EMAIL_ADDRESS][DOMAIN_NAME]"
